Goal: Find contact information: Find contact information

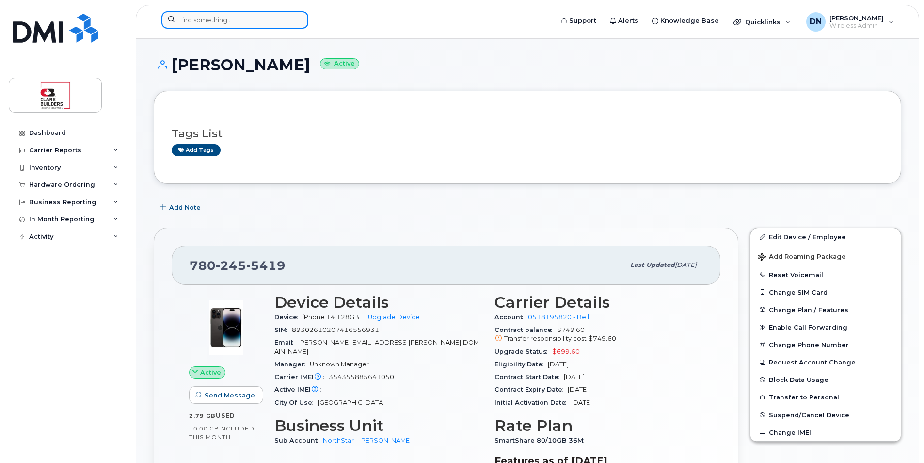
click at [280, 18] on input at bounding box center [234, 19] width 147 height 17
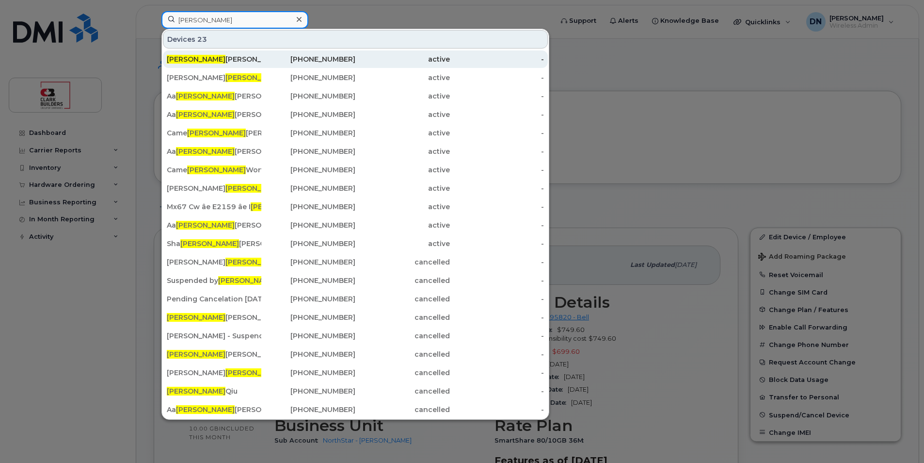
type input "ron"
click at [274, 59] on div "780-953-3815" at bounding box center [308, 59] width 95 height 10
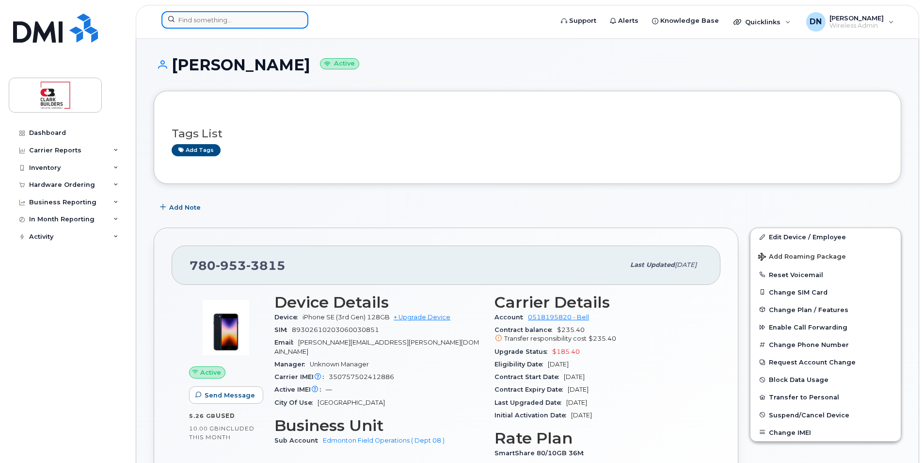
click at [267, 24] on input at bounding box center [234, 19] width 147 height 17
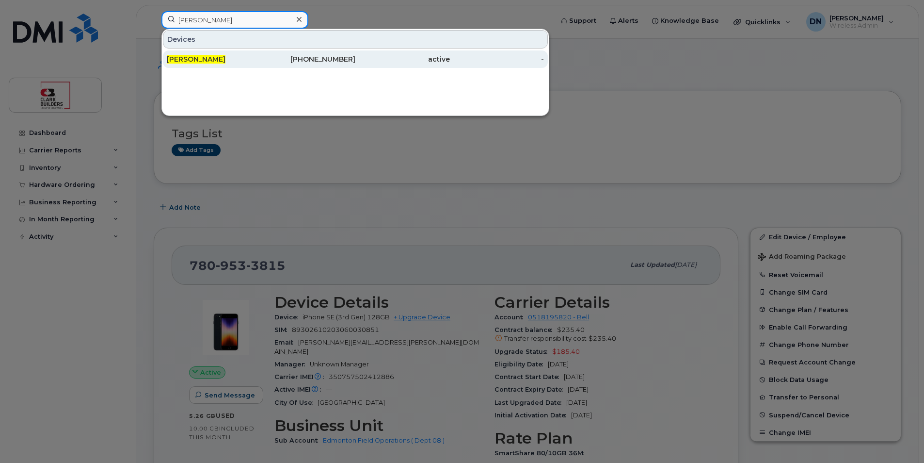
type input "patrick corrigan"
click at [338, 59] on div "780-699-0953" at bounding box center [308, 59] width 95 height 10
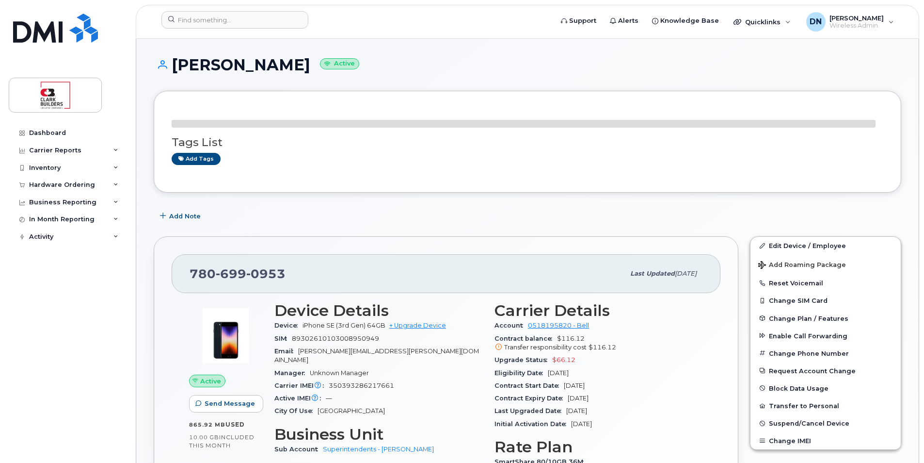
scroll to position [48, 0]
